Goal: Task Accomplishment & Management: Manage account settings

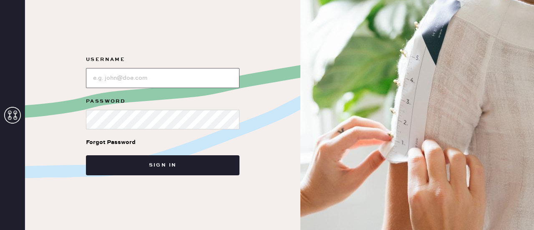
click at [187, 84] on input "loginName" at bounding box center [162, 78] width 153 height 20
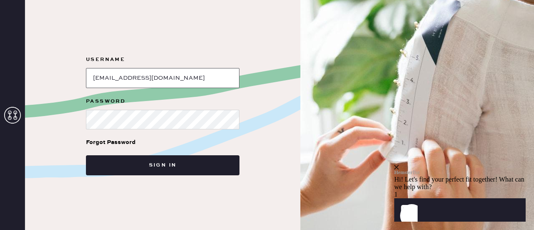
type input "[EMAIL_ADDRESS][DOMAIN_NAME]"
click at [86, 155] on button "Sign in" at bounding box center [162, 165] width 153 height 20
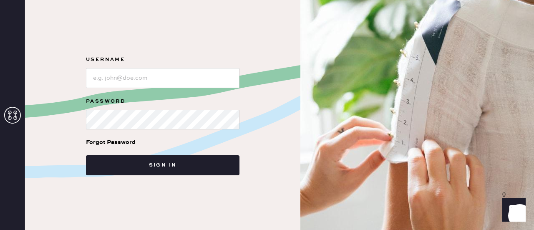
click at [138, 67] on div at bounding box center [162, 77] width 153 height 22
click at [148, 88] on form "Username Password Forgot Password Sign in" at bounding box center [162, 115] width 167 height 121
click at [150, 78] on input "loginName" at bounding box center [162, 78] width 153 height 20
click at [508, 204] on icon "Launch Front Chat" at bounding box center [513, 209] width 23 height 23
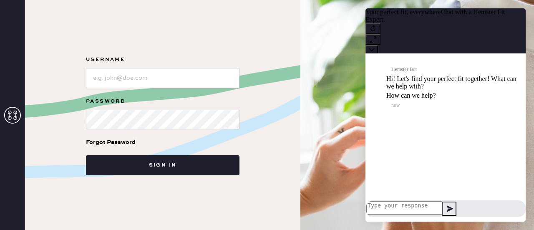
click at [430, 206] on textarea at bounding box center [404, 207] width 76 height 13
type textarea "W"
